Goal: Information Seeking & Learning: Find contact information

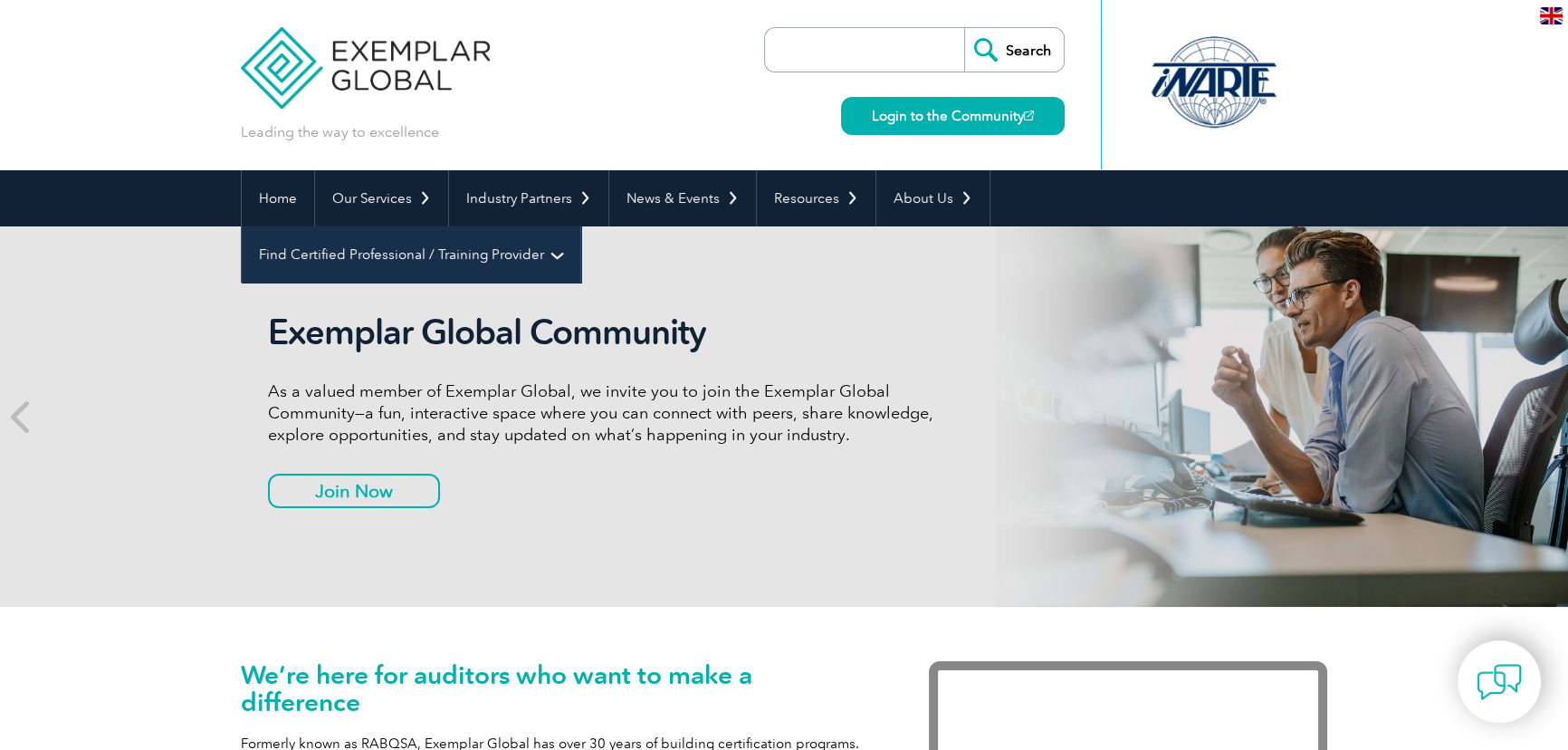
click at [580, 226] on link "Find Certified Professional / Training Provider" at bounding box center [412, 254] width 339 height 56
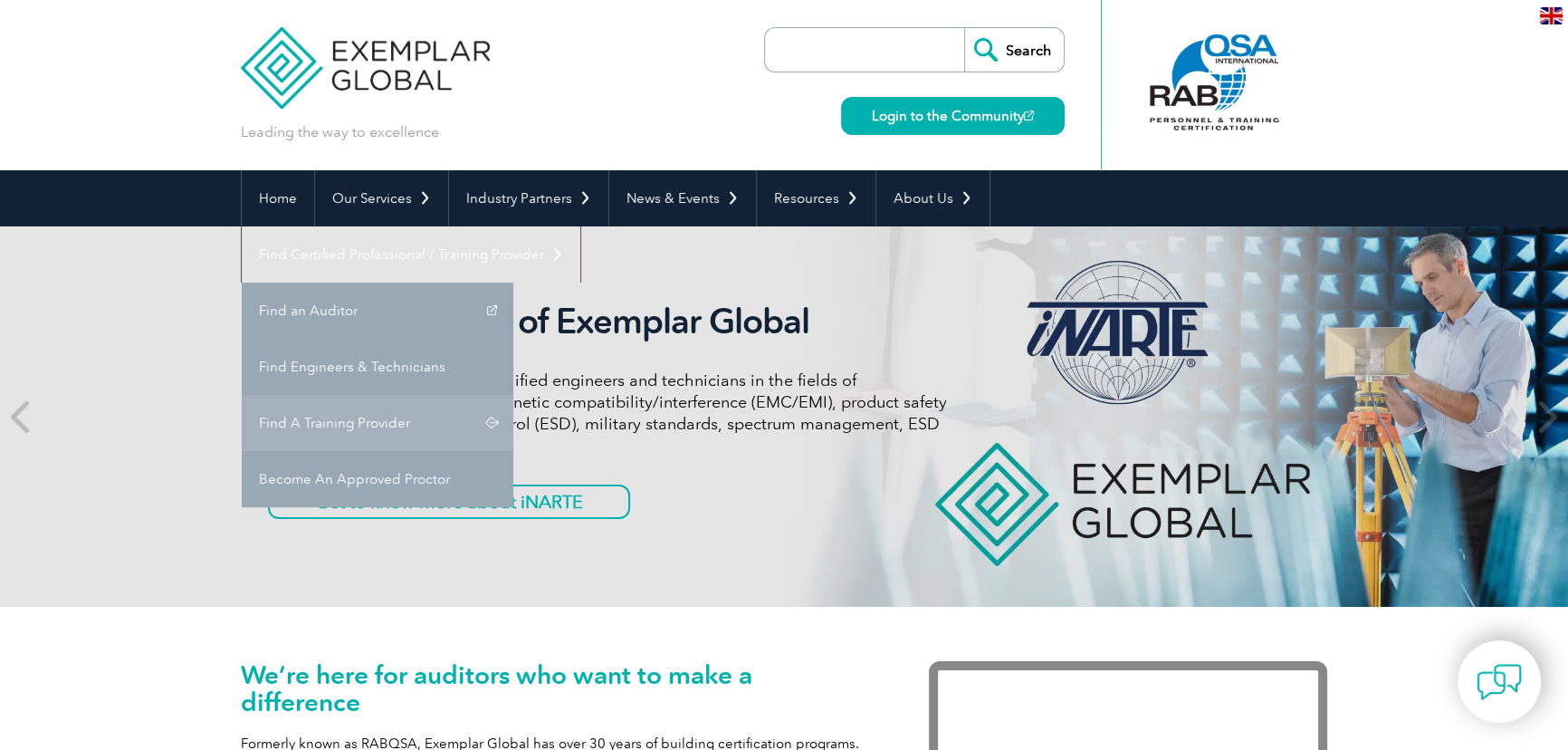
click at [513, 395] on link "Find A Training Provider" at bounding box center [378, 423] width 272 height 56
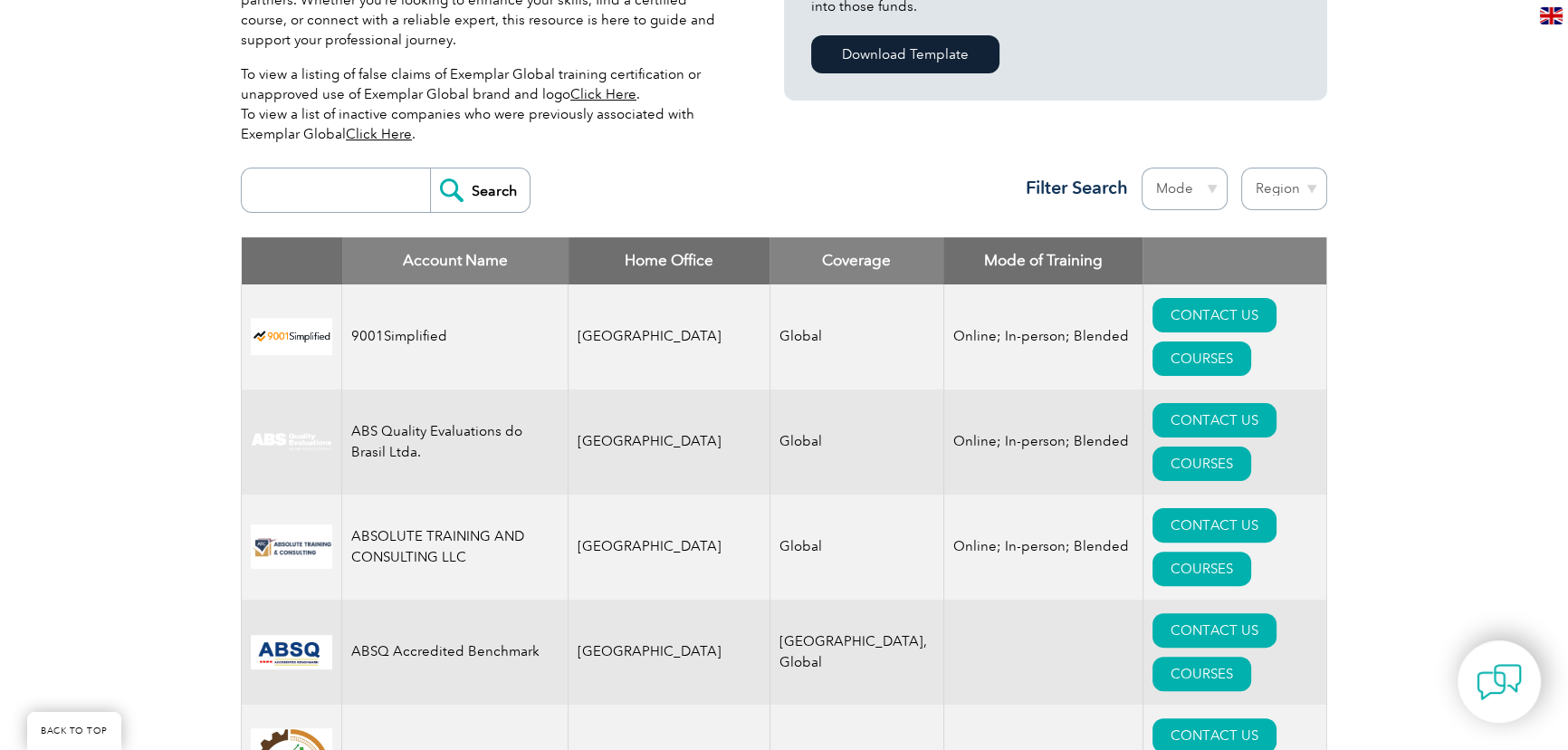
scroll to position [576, 0]
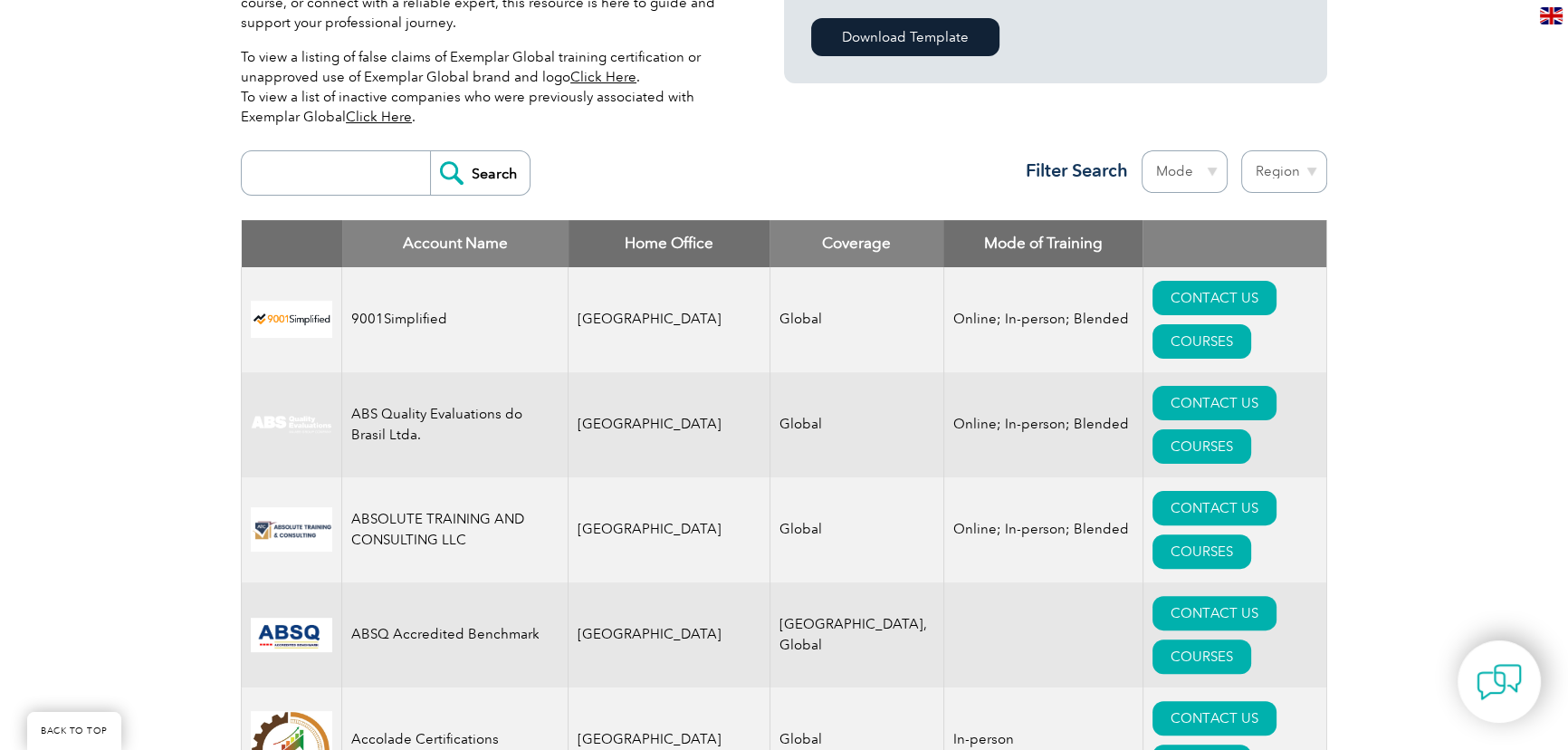
click at [1298, 172] on select "Region [GEOGRAPHIC_DATA] [GEOGRAPHIC_DATA] [GEOGRAPHIC_DATA] [GEOGRAPHIC_DATA] …" at bounding box center [1284, 171] width 86 height 43
select select "[GEOGRAPHIC_DATA]"
click at [1241, 150] on select "Region [GEOGRAPHIC_DATA] [GEOGRAPHIC_DATA] [GEOGRAPHIC_DATA] [GEOGRAPHIC_DATA] …" at bounding box center [1284, 171] width 86 height 43
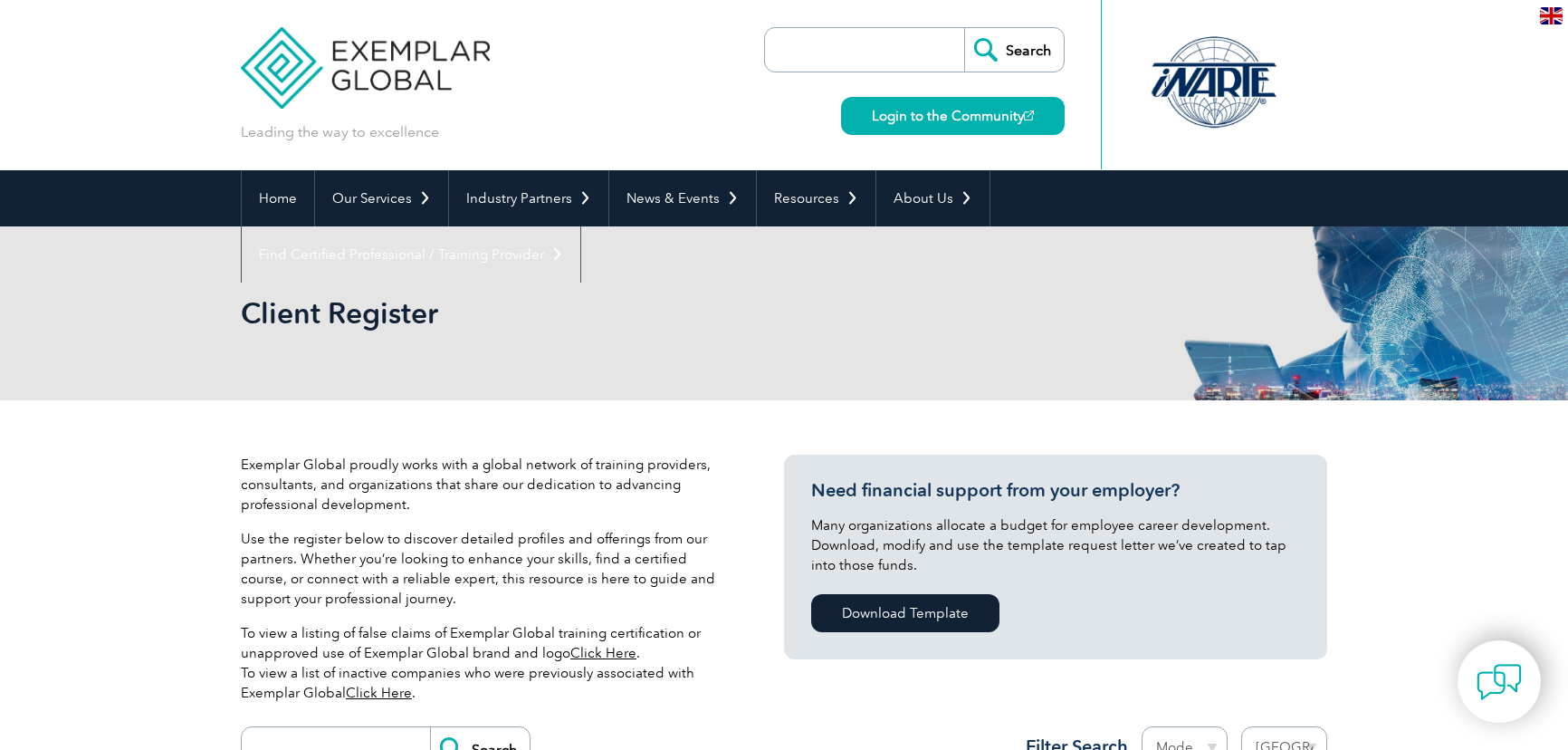
select select "[GEOGRAPHIC_DATA]"
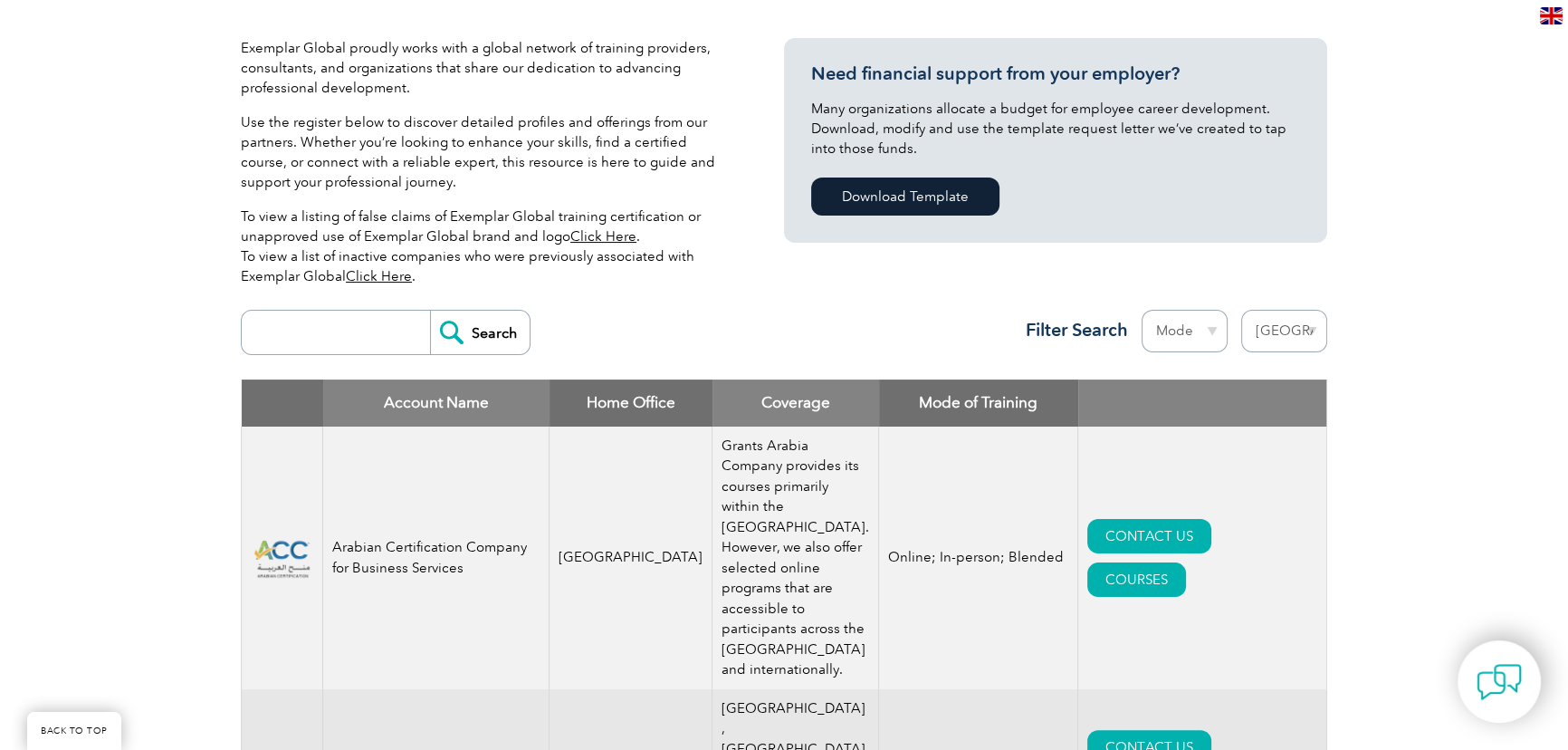
scroll to position [659, 0]
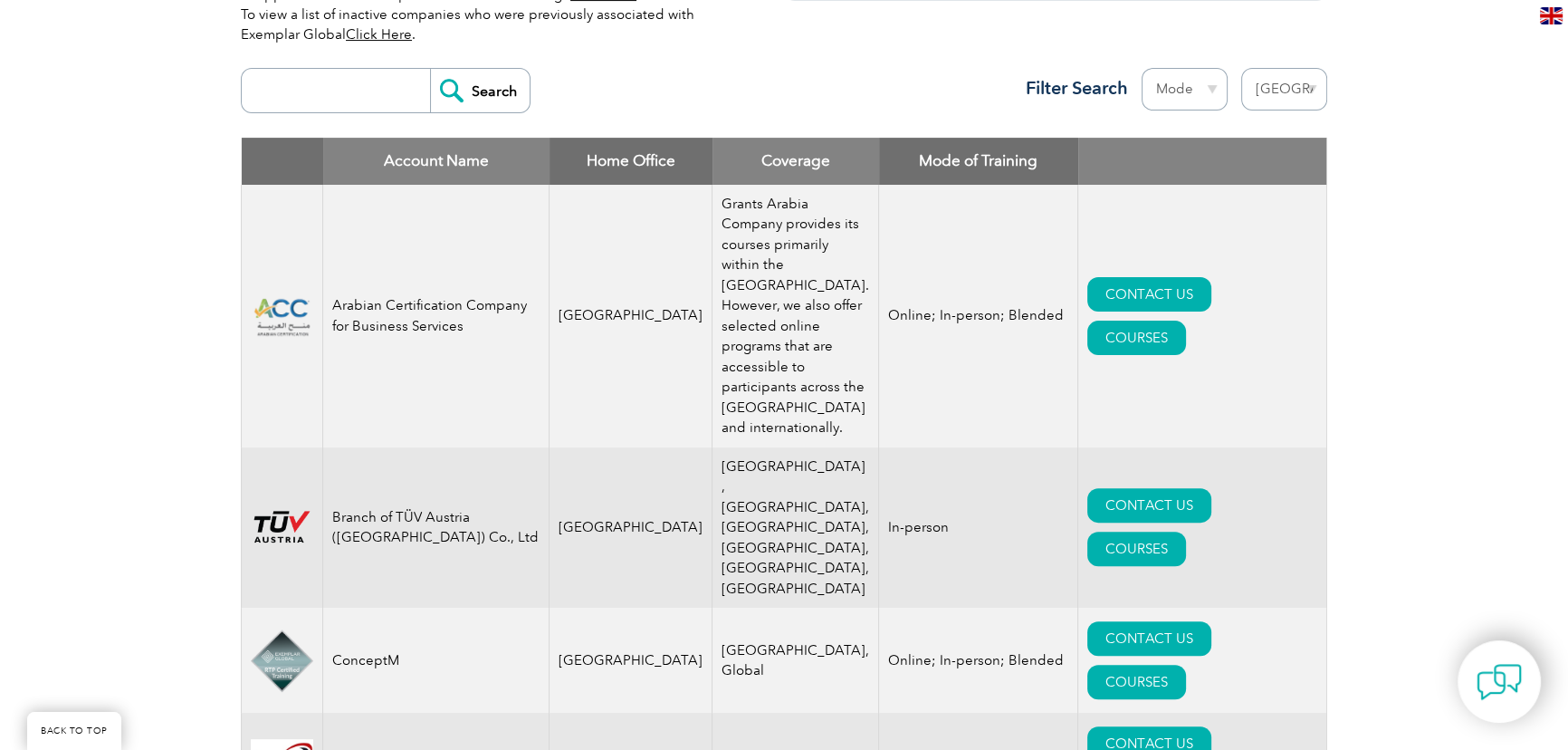
click at [369, 330] on td "Arabian Certification Company for Business Services" at bounding box center [436, 316] width 226 height 263
drag, startPoint x: 369, startPoint y: 330, endPoint x: 430, endPoint y: 343, distance: 62.4
click at [428, 343] on td "Arabian Certification Company for Business Services" at bounding box center [436, 316] width 226 height 263
click at [432, 343] on td "Arabian Certification Company for Business Services" at bounding box center [436, 316] width 226 height 263
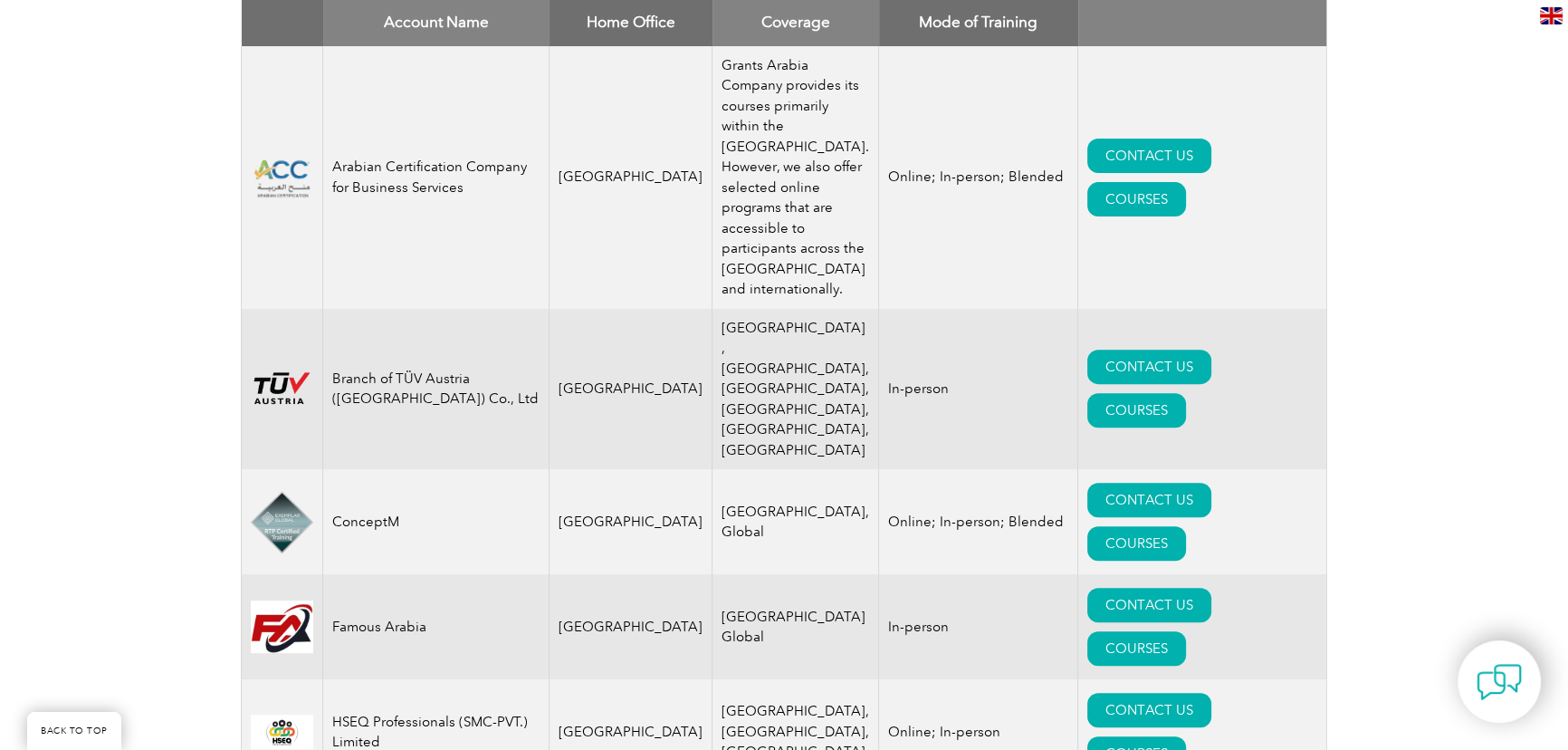
scroll to position [824, 0]
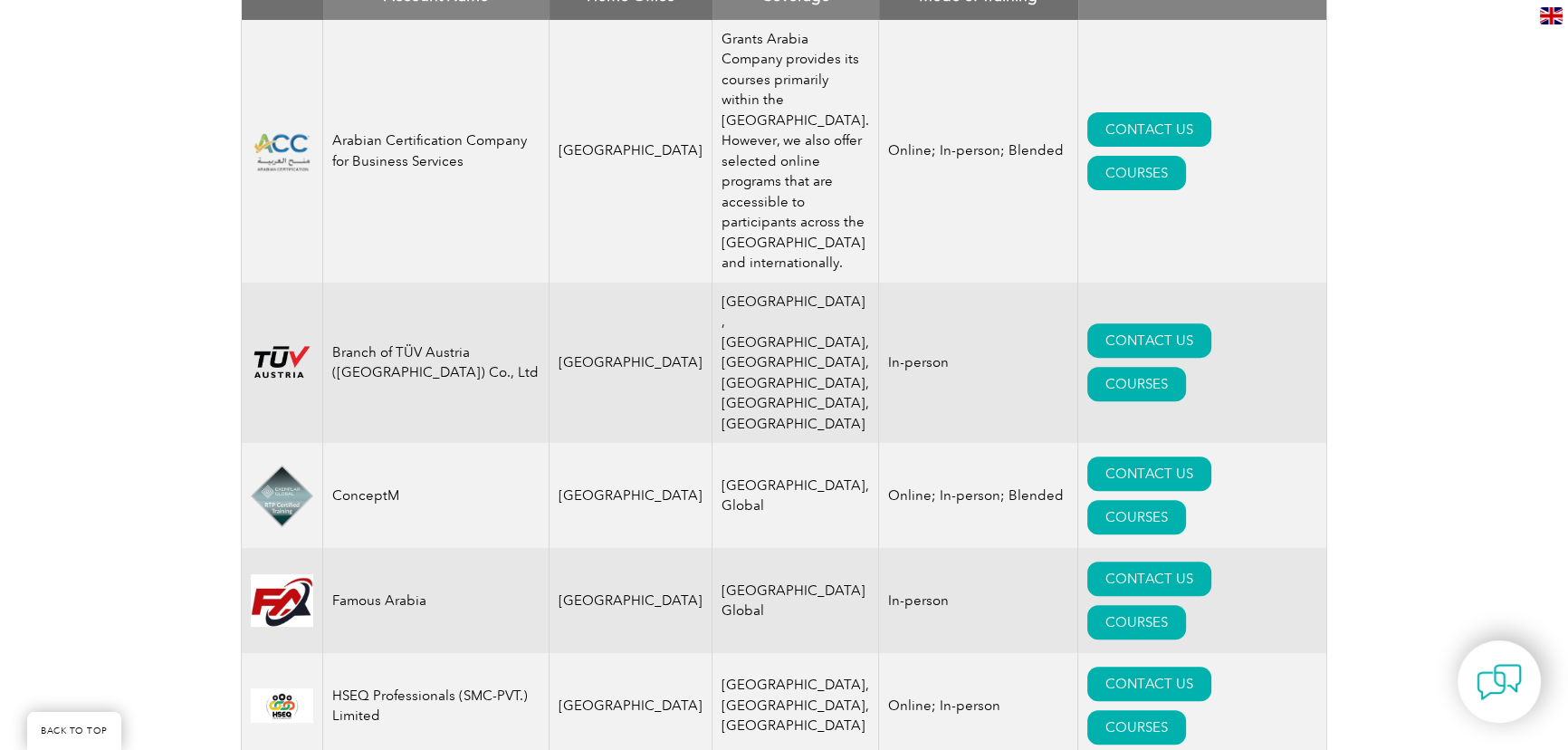
click at [405, 385] on td "Branch of TÜV Austria ([GEOGRAPHIC_DATA]) Co., Ltd" at bounding box center [436, 362] width 226 height 161
click at [404, 384] on td "Branch of TÜV Austria ([GEOGRAPHIC_DATA]) Co., Ltd" at bounding box center [436, 362] width 226 height 161
click at [404, 382] on td "Branch of TÜV Austria ([GEOGRAPHIC_DATA]) Co., Ltd" at bounding box center [436, 362] width 226 height 161
click at [404, 381] on td "Branch of TÜV Austria ([GEOGRAPHIC_DATA]) Co., Ltd" at bounding box center [436, 362] width 226 height 161
click at [385, 479] on td "ConceptM" at bounding box center [436, 495] width 226 height 105
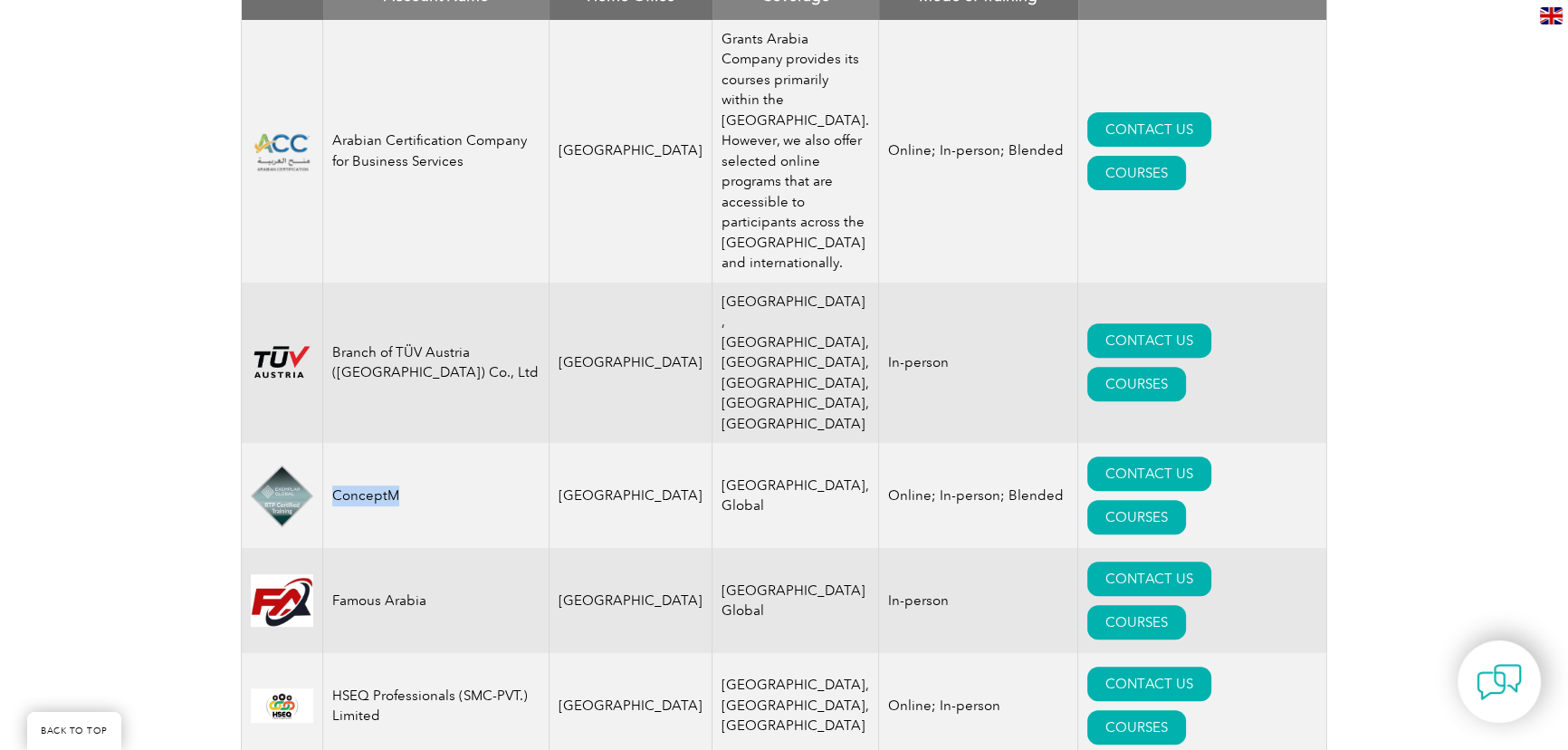
click at [385, 477] on td "ConceptM" at bounding box center [436, 495] width 226 height 105
click at [385, 477] on td "ConceptM" at bounding box center [436, 495] width 226 height 105
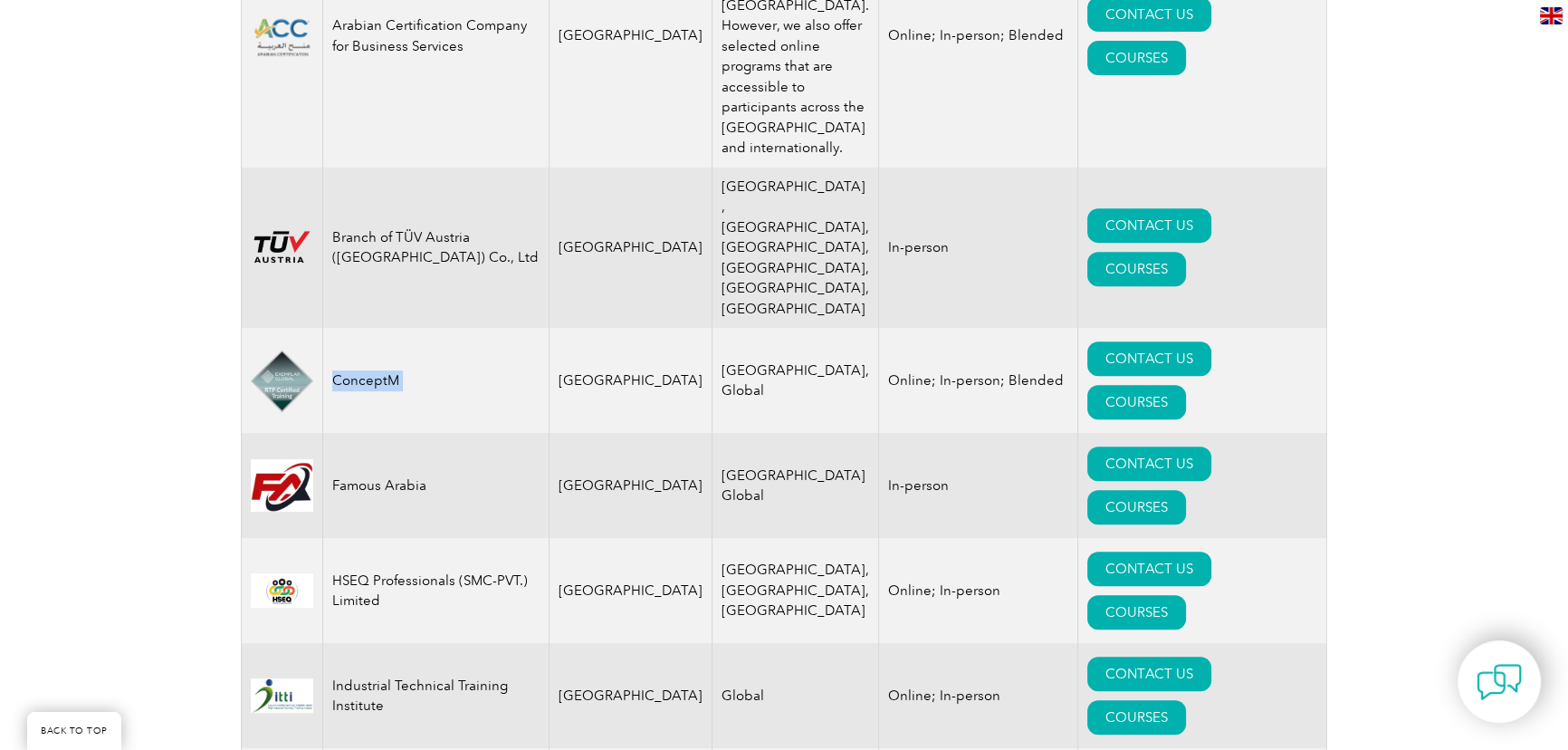
scroll to position [988, 0]
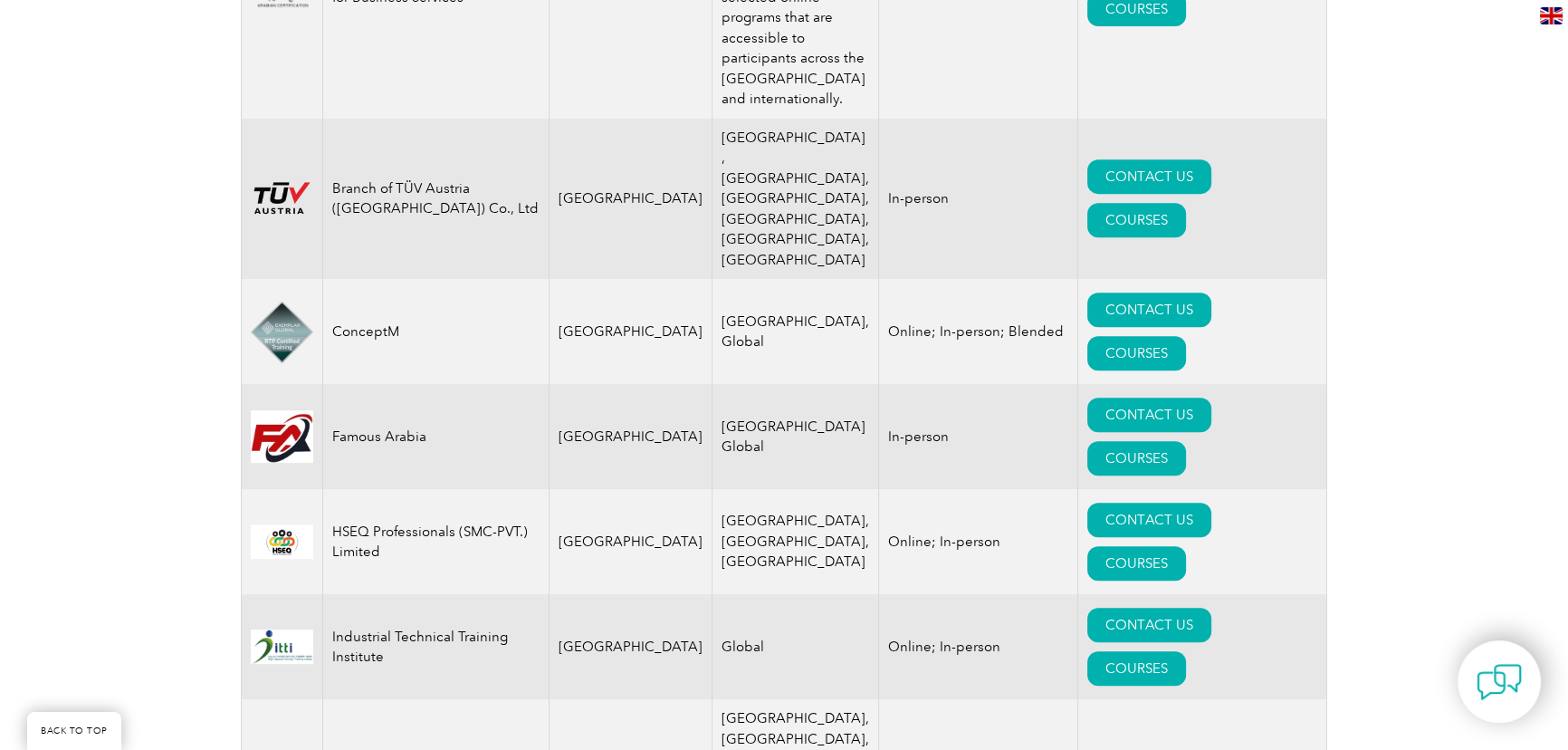
click at [400, 406] on td "Famous Arabia" at bounding box center [436, 436] width 226 height 105
click at [455, 489] on td "HSEQ Professionals (SMC-PVT.) Limited" at bounding box center [436, 541] width 226 height 105
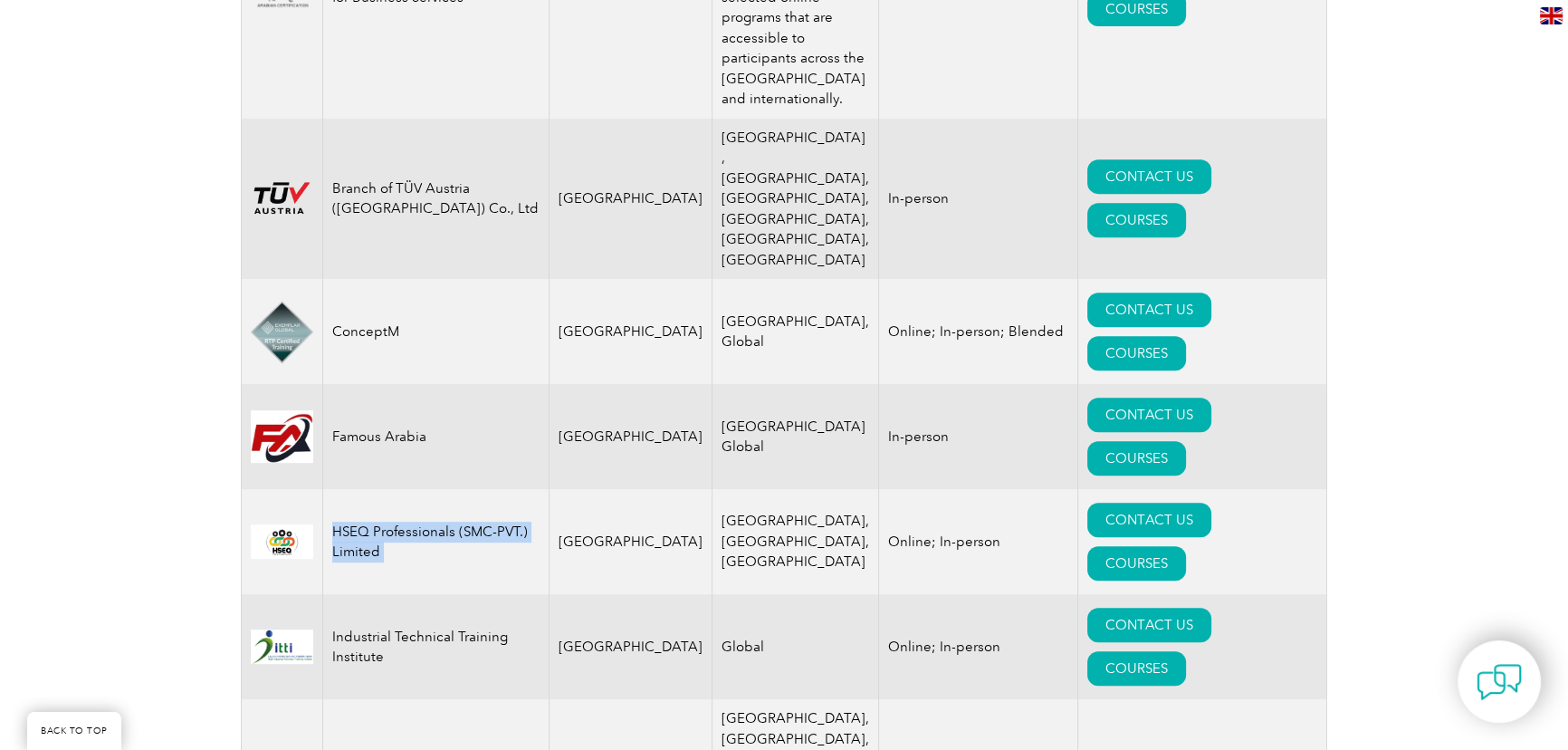
drag, startPoint x: 455, startPoint y: 473, endPoint x: 472, endPoint y: 498, distance: 30.2
click at [472, 498] on td "HSEQ Professionals (SMC-PVT.) Limited" at bounding box center [436, 541] width 226 height 105
click at [472, 496] on td "HSEQ Professionals (SMC-PVT.) Limited" at bounding box center [436, 541] width 226 height 105
drag, startPoint x: 432, startPoint y: 489, endPoint x: 333, endPoint y: 455, distance: 104.7
click at [333, 489] on td "HSEQ Professionals (SMC-PVT.) Limited" at bounding box center [436, 541] width 226 height 105
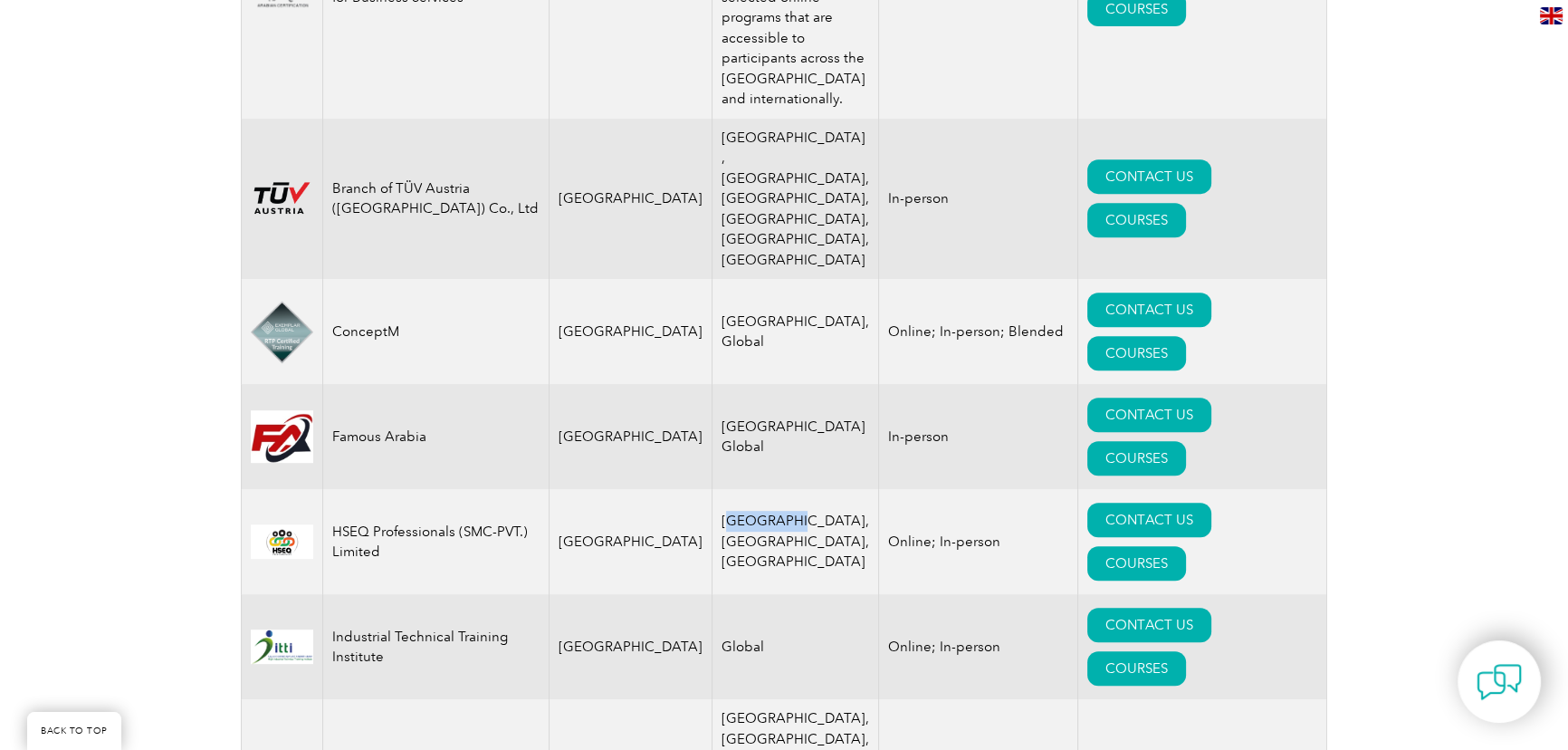
drag, startPoint x: 704, startPoint y: 455, endPoint x: 752, endPoint y: 473, distance: 51.3
click at [751, 489] on td "[GEOGRAPHIC_DATA], [GEOGRAPHIC_DATA], [GEOGRAPHIC_DATA]" at bounding box center [795, 541] width 167 height 105
click at [757, 489] on td "[GEOGRAPHIC_DATA], [GEOGRAPHIC_DATA], [GEOGRAPHIC_DATA]" at bounding box center [795, 541] width 167 height 105
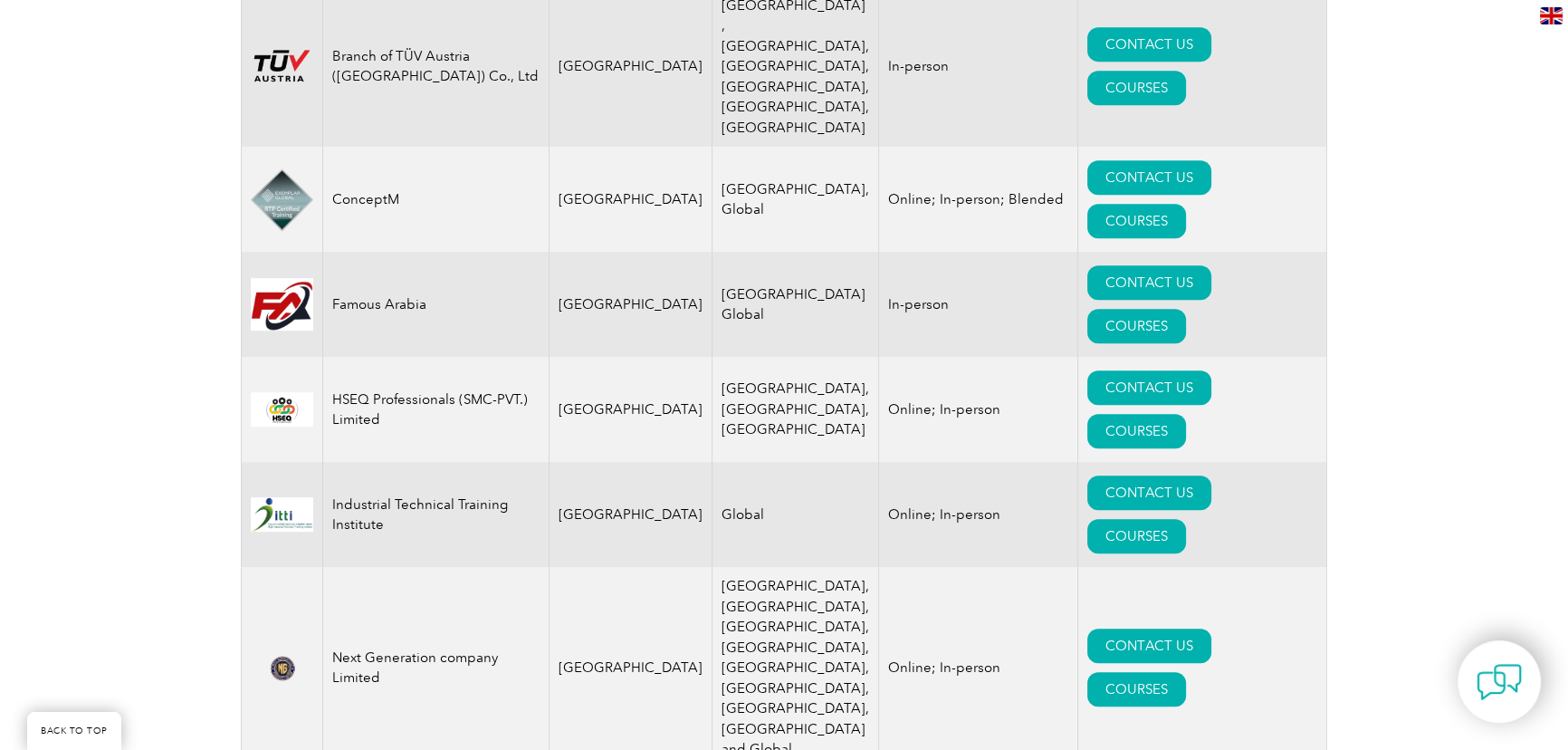
scroll to position [1152, 0]
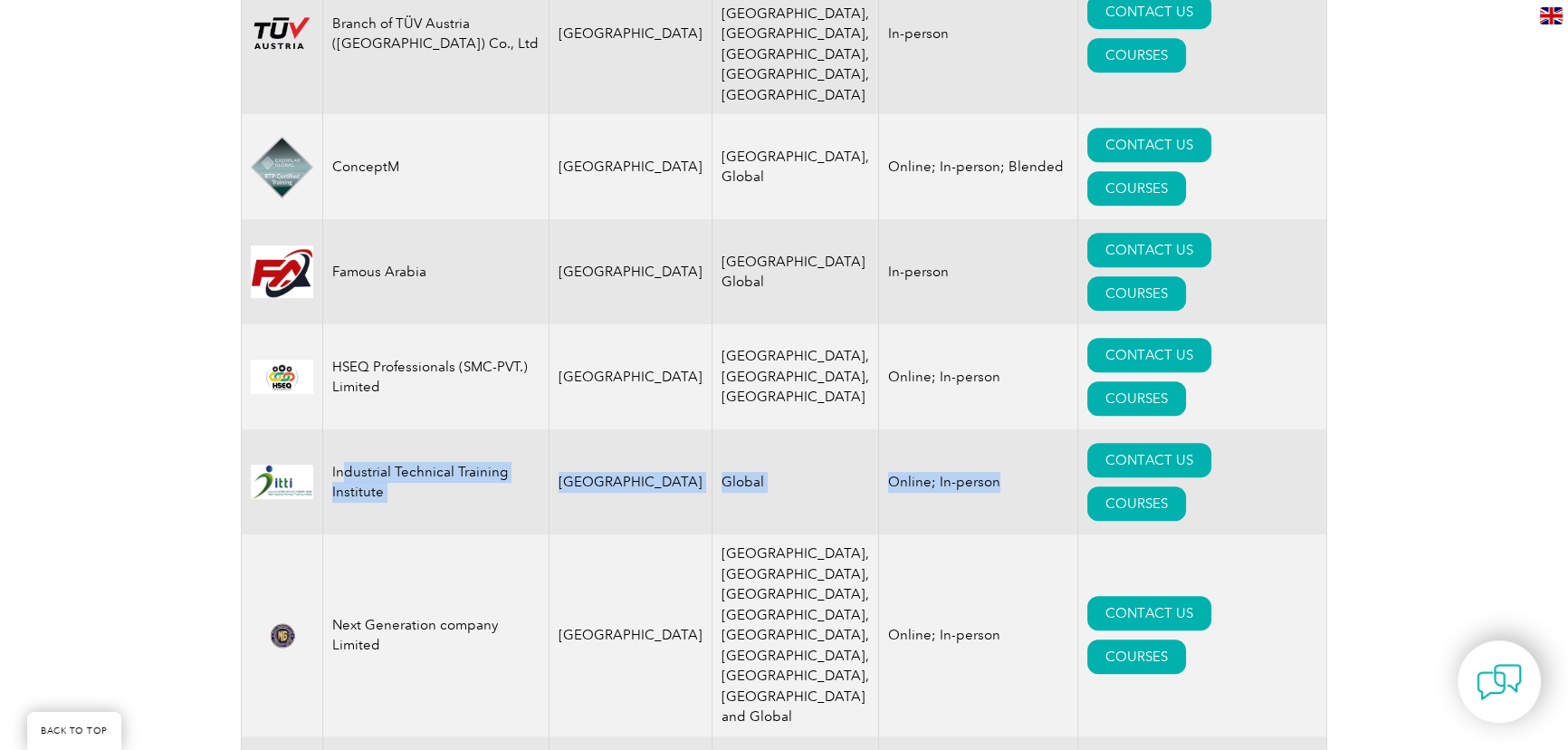
drag, startPoint x: 349, startPoint y: 400, endPoint x: 977, endPoint y: 389, distance: 628.1
click at [966, 430] on tr "Industrial Technical Training Institute Saudi Arabia Global Online; In-person C…" at bounding box center [785, 482] width 1086 height 105
click at [978, 430] on td "Online; In-person" at bounding box center [979, 482] width 199 height 105
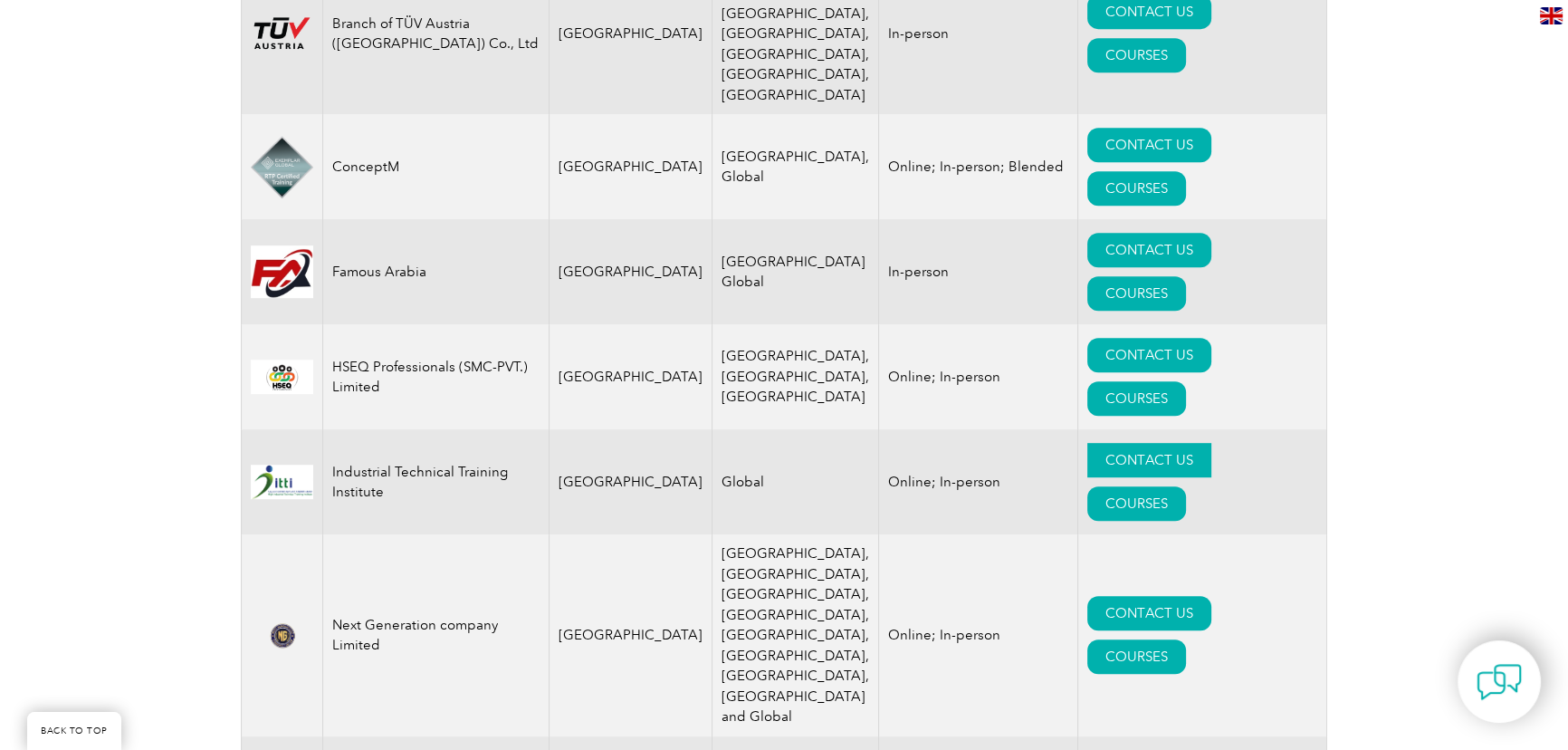
click at [1088, 443] on link "CONTACT US" at bounding box center [1149, 459] width 124 height 34
